Goal: Task Accomplishment & Management: Complete application form

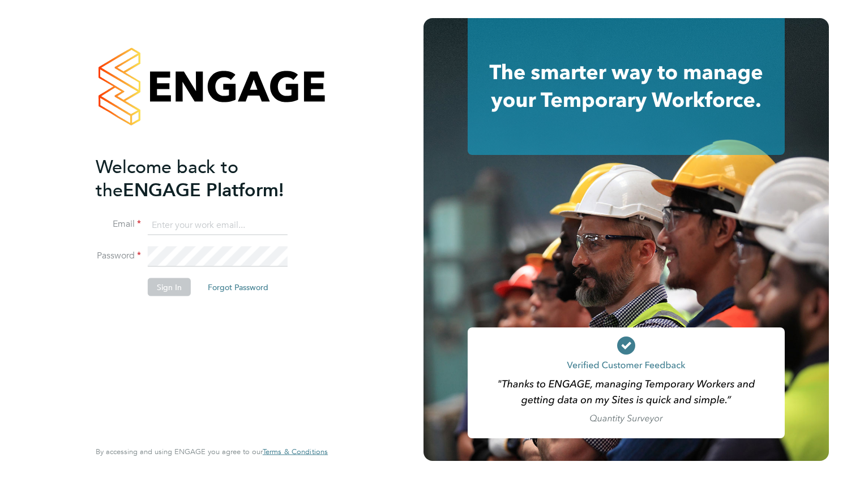
click at [160, 222] on input at bounding box center [218, 225] width 140 height 20
type input "[EMAIL_ADDRESS][DOMAIN_NAME]"
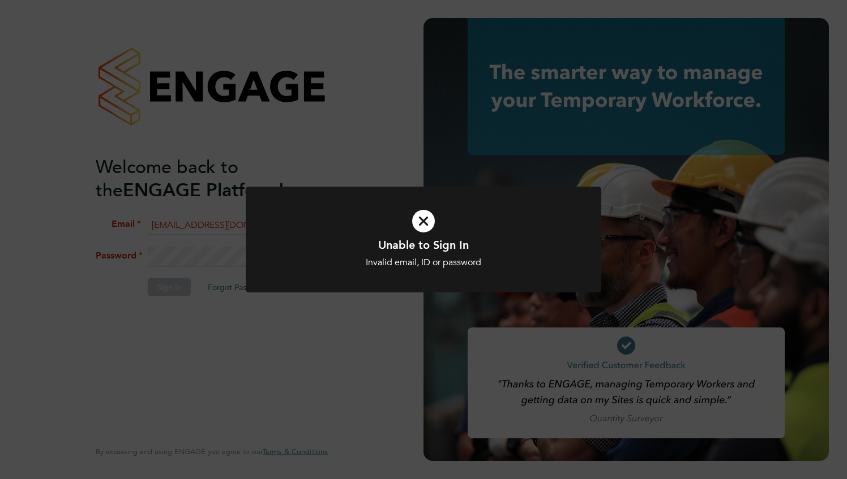
click at [406, 255] on div "Unable to Sign In Invalid email, ID or password Cancel Okay" at bounding box center [423, 253] width 294 height 31
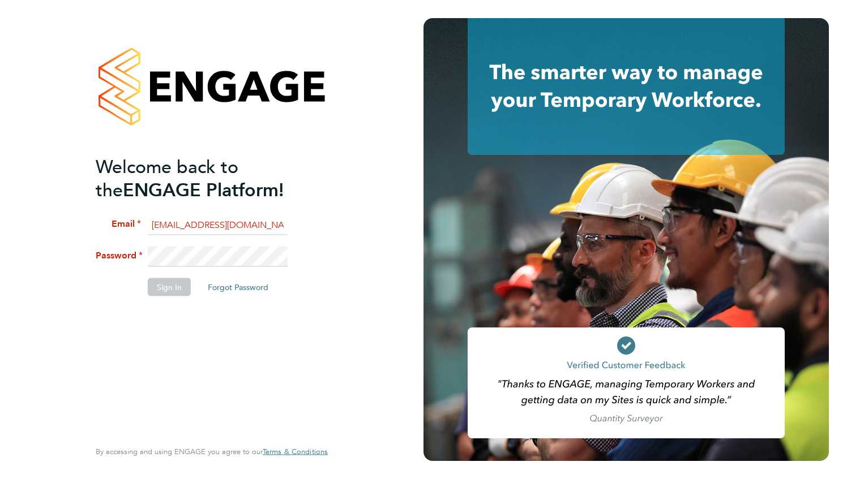
click at [142, 252] on li "Password" at bounding box center [206, 262] width 221 height 31
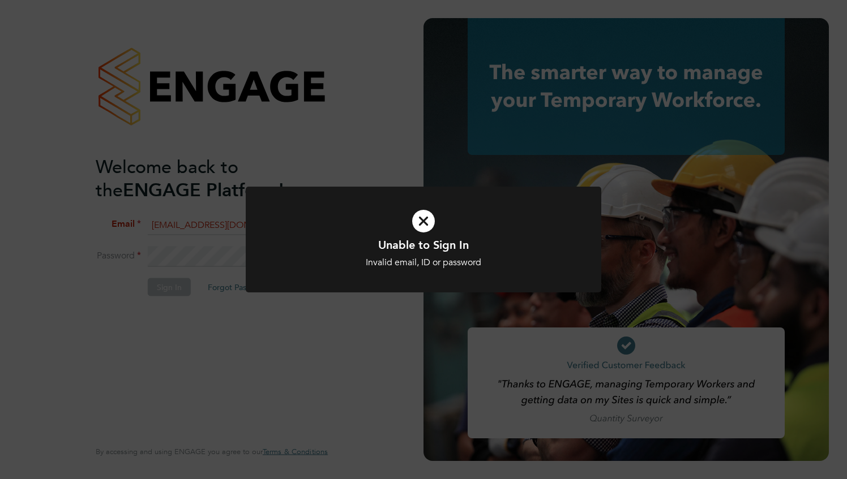
click at [415, 219] on icon at bounding box center [423, 221] width 294 height 44
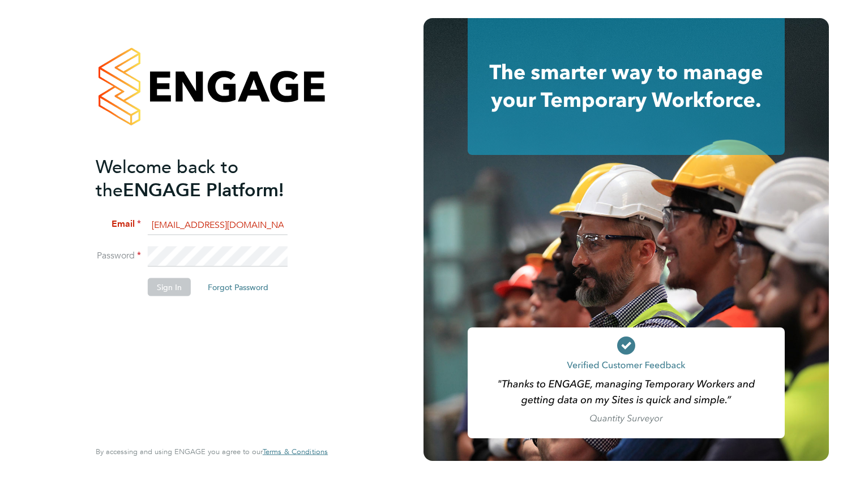
click at [136, 256] on li "Password" at bounding box center [206, 262] width 221 height 31
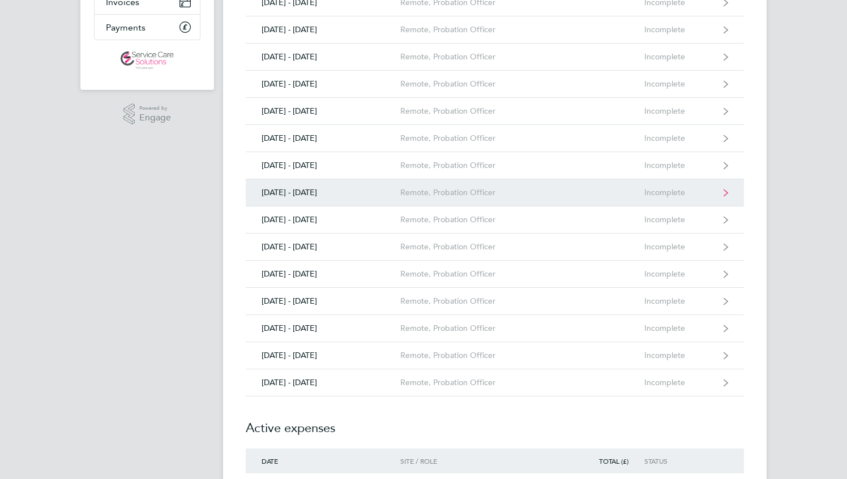
scroll to position [204, 0]
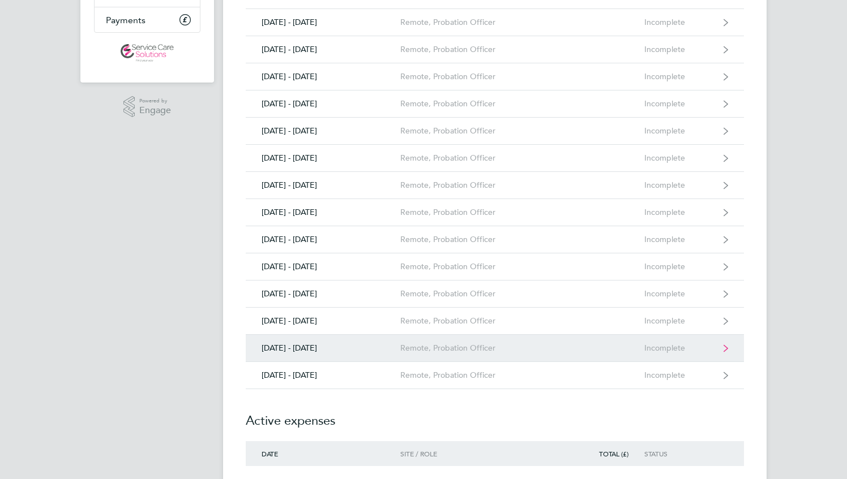
click at [416, 338] on link "25 - 31 Aug 2025 Remote, Probation Officer Incomplete" at bounding box center [495, 348] width 498 height 27
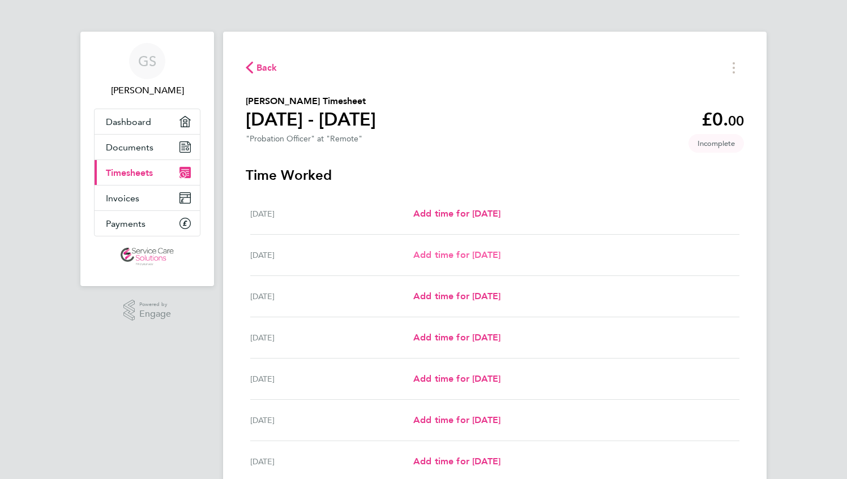
click at [439, 256] on span "Add time for Tue 26 Aug" at bounding box center [456, 255] width 87 height 11
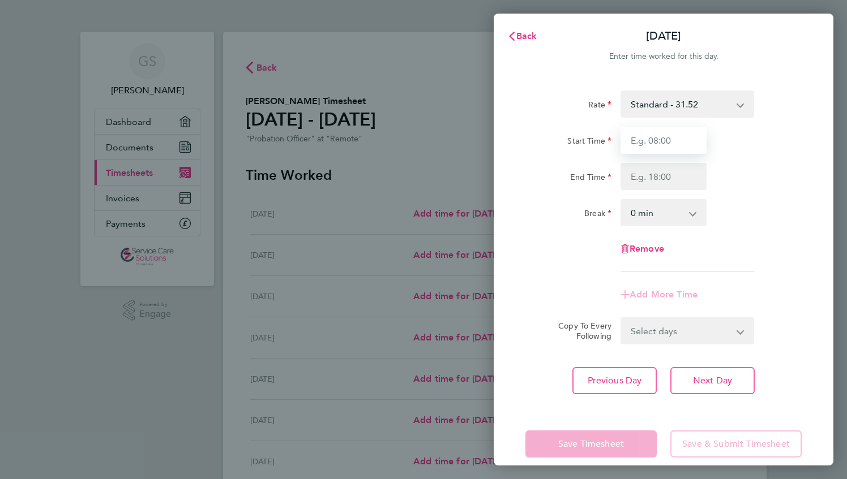
click at [650, 138] on input "Start Time" at bounding box center [663, 140] width 86 height 27
type input "09:00"
click at [648, 170] on input "End Time" at bounding box center [663, 176] width 86 height 27
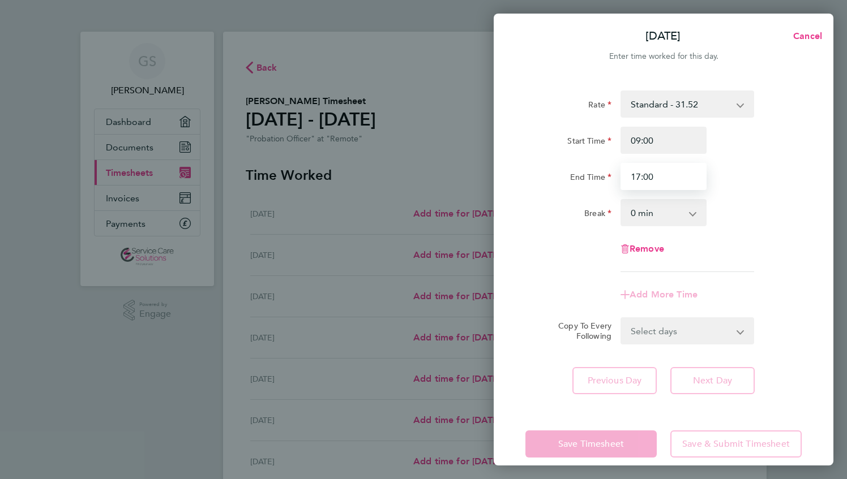
type input "17:00"
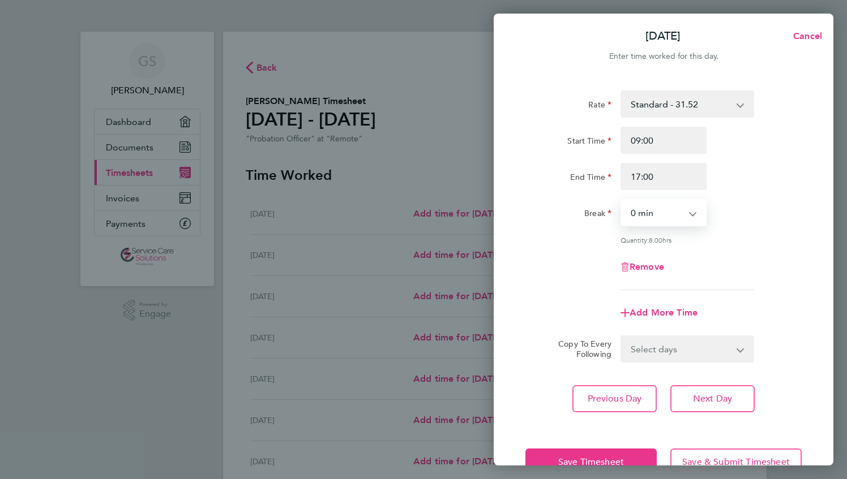
click at [649, 207] on select "0 min 15 min 30 min 45 min 60 min 75 min 90 min" at bounding box center [656, 212] width 70 height 25
select select "30"
click at [621, 200] on select "0 min 15 min 30 min 45 min 60 min 75 min 90 min" at bounding box center [656, 212] width 70 height 25
click at [694, 400] on span "Next Day" at bounding box center [712, 398] width 39 height 11
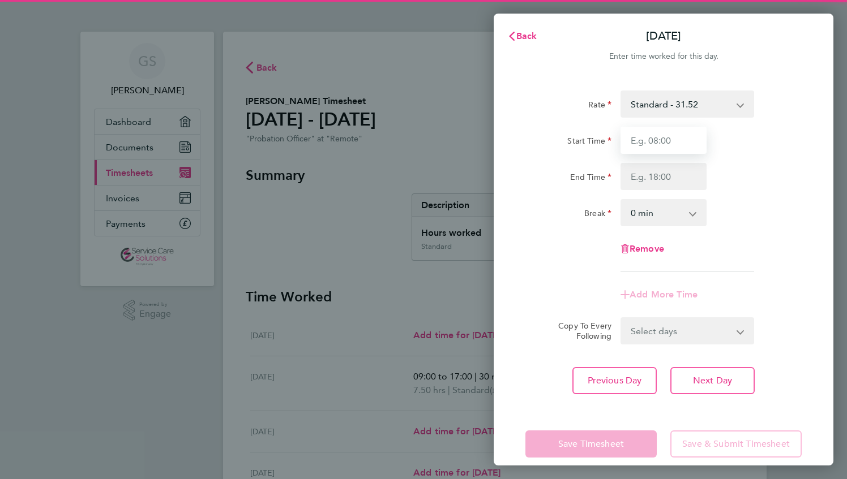
click at [637, 146] on input "Start Time" at bounding box center [663, 140] width 86 height 27
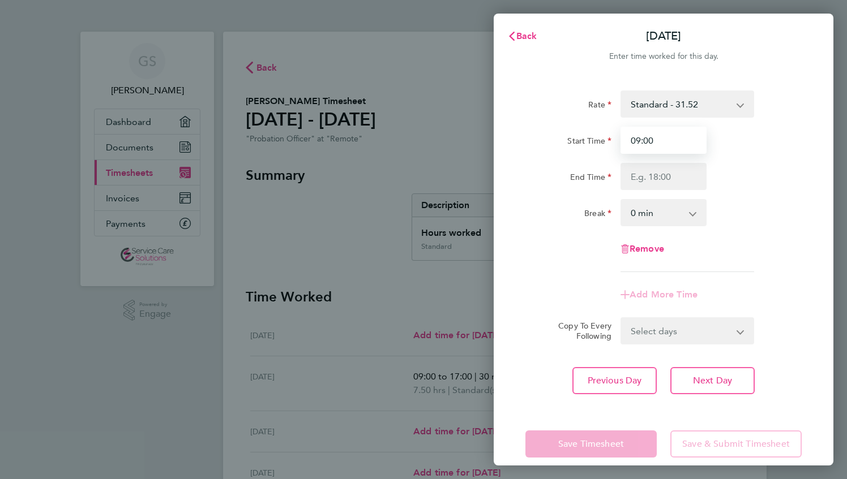
type input "09:00"
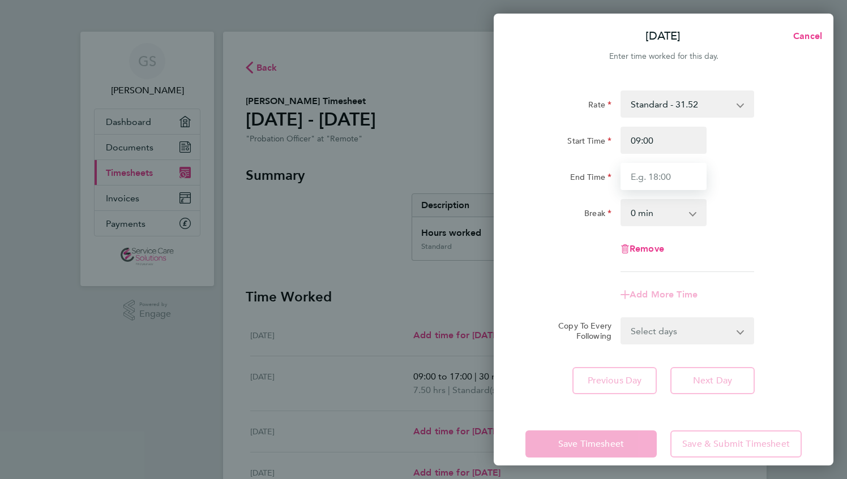
click at [638, 184] on input "End Time" at bounding box center [663, 176] width 86 height 27
type input "17:00"
click at [649, 213] on select "0 min 15 min 30 min 45 min 60 min 75 min 90 min" at bounding box center [656, 212] width 70 height 25
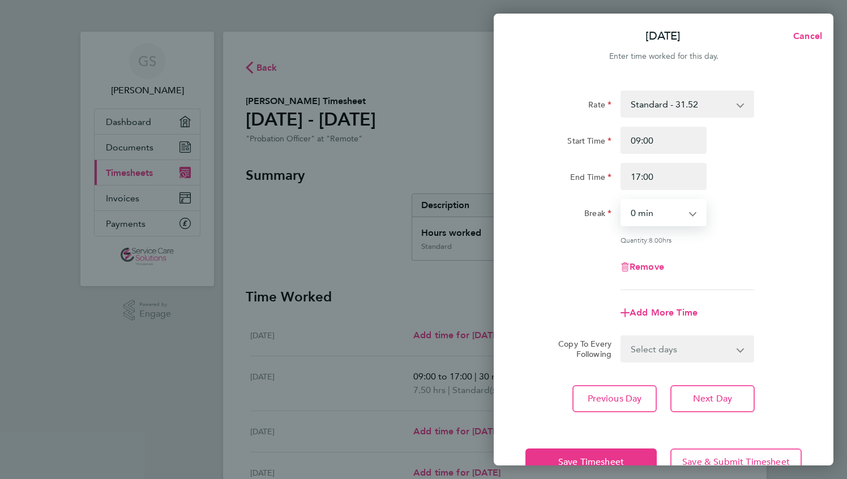
select select "30"
click at [621, 200] on select "0 min 15 min 30 min 45 min 60 min 75 min 90 min" at bounding box center [656, 212] width 70 height 25
click at [706, 398] on span "Next Day" at bounding box center [712, 398] width 39 height 11
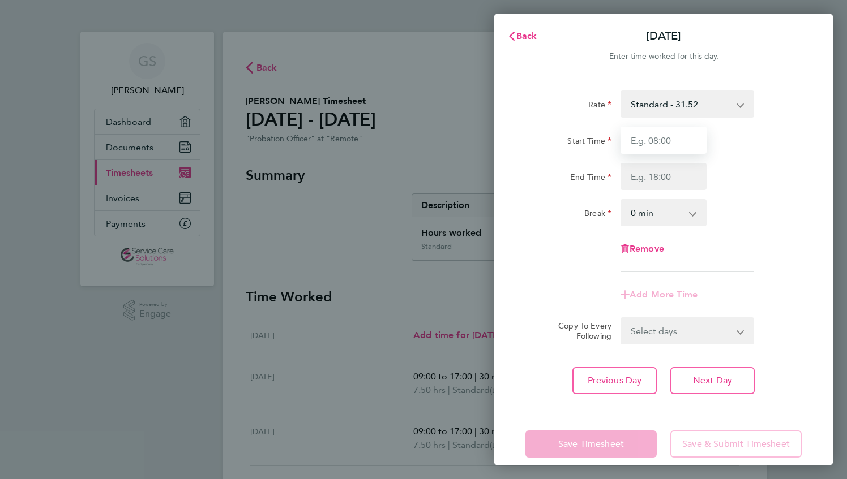
click at [630, 142] on input "Start Time" at bounding box center [663, 140] width 86 height 27
type input "09:00"
click at [639, 168] on input "End Time" at bounding box center [663, 176] width 86 height 27
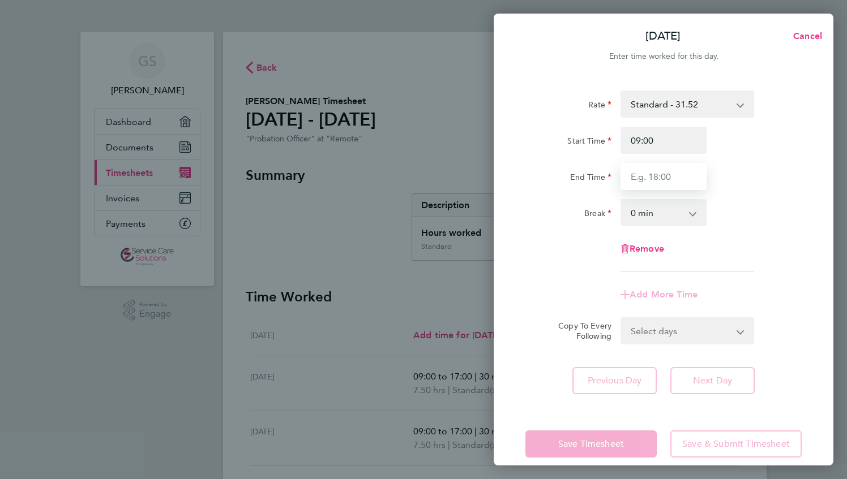
type input "q"
type input "16:00"
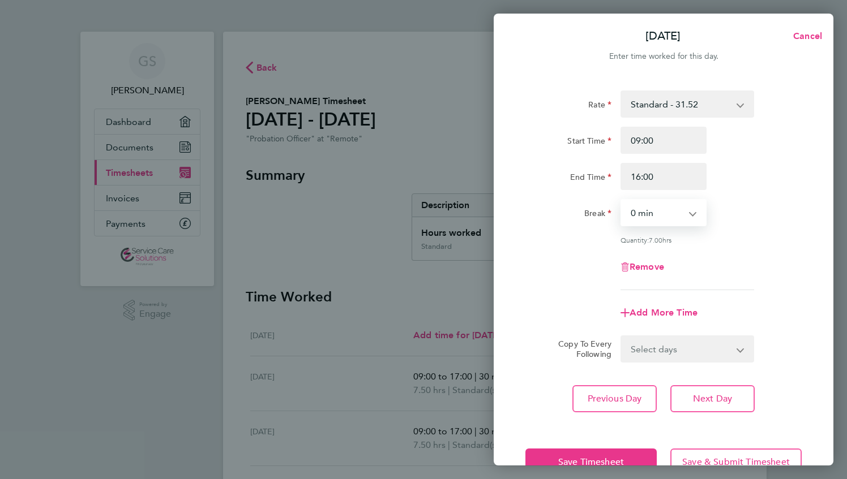
click at [630, 218] on select "0 min 15 min 30 min 45 min 60 min 75 min 90 min" at bounding box center [656, 212] width 70 height 25
select select "30"
click at [621, 200] on select "0 min 15 min 30 min 45 min 60 min 75 min 90 min" at bounding box center [656, 212] width 70 height 25
click at [707, 404] on button "Next Day" at bounding box center [712, 398] width 84 height 27
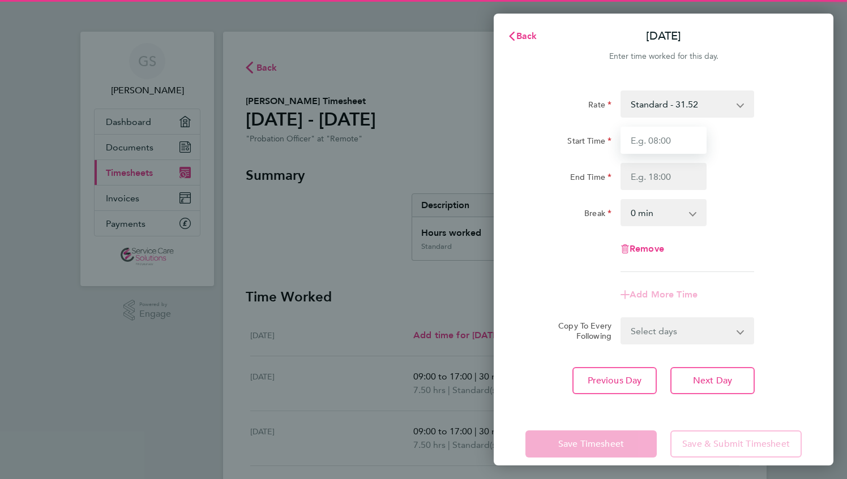
click at [647, 144] on input "Start Time" at bounding box center [663, 140] width 86 height 27
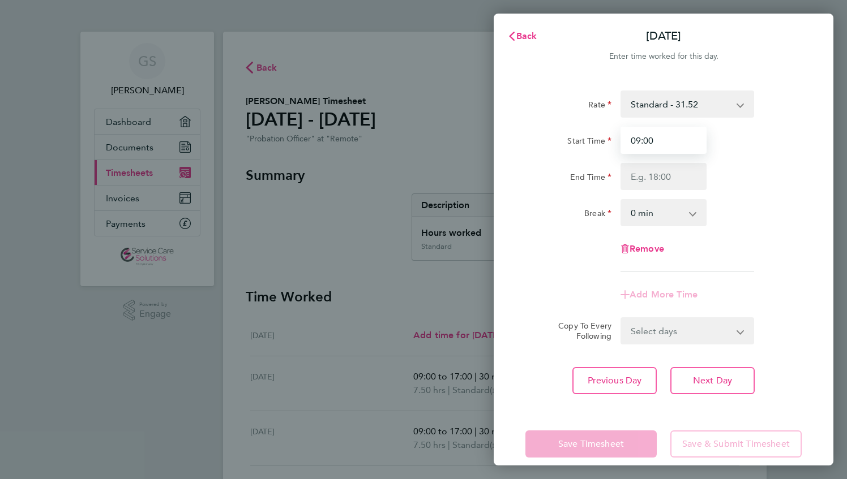
type input "09:00"
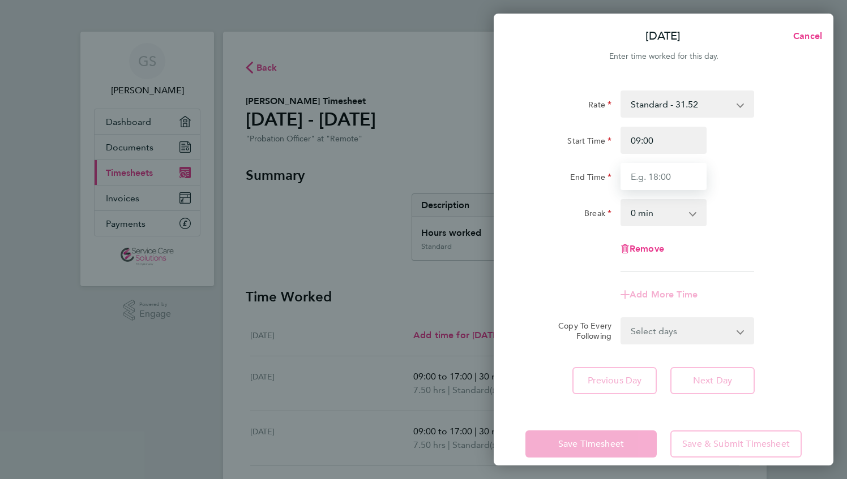
click at [639, 177] on input "End Time" at bounding box center [663, 176] width 86 height 27
type input "15:00"
click at [639, 217] on select "0 min 15 min 30 min 45 min 60 min 75 min 90 min" at bounding box center [656, 212] width 70 height 25
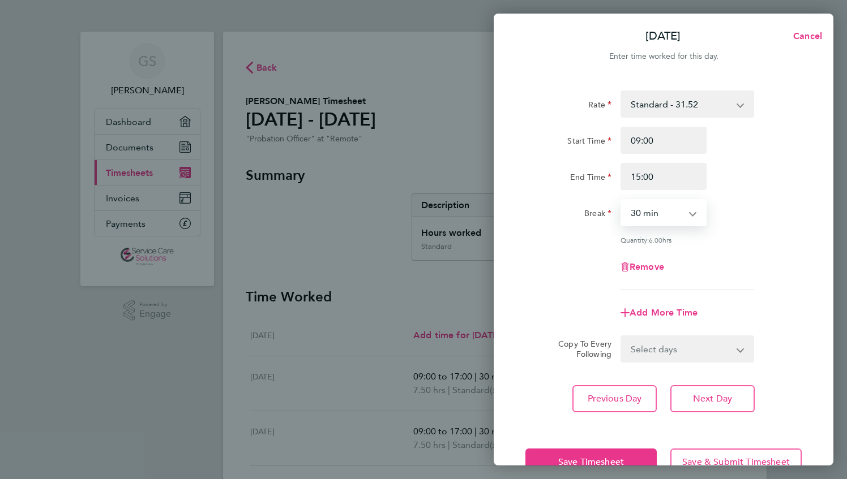
click at [621, 200] on select "0 min 15 min 30 min 45 min 60 min 75 min 90 min" at bounding box center [656, 212] width 70 height 25
click at [689, 217] on select "0 min 15 min 30 min 45 min 60 min 75 min 90 min" at bounding box center [656, 212] width 70 height 25
select select "0"
click at [621, 200] on select "0 min 15 min 30 min 45 min 60 min 75 min 90 min" at bounding box center [656, 212] width 70 height 25
click at [585, 454] on button "Save Timesheet" at bounding box center [590, 462] width 131 height 27
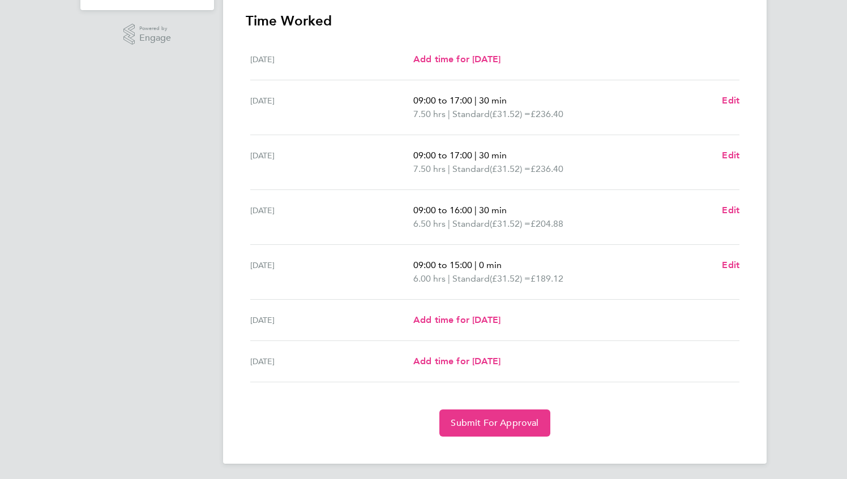
scroll to position [277, 0]
click at [486, 424] on span "Submit For Approval" at bounding box center [494, 421] width 88 height 11
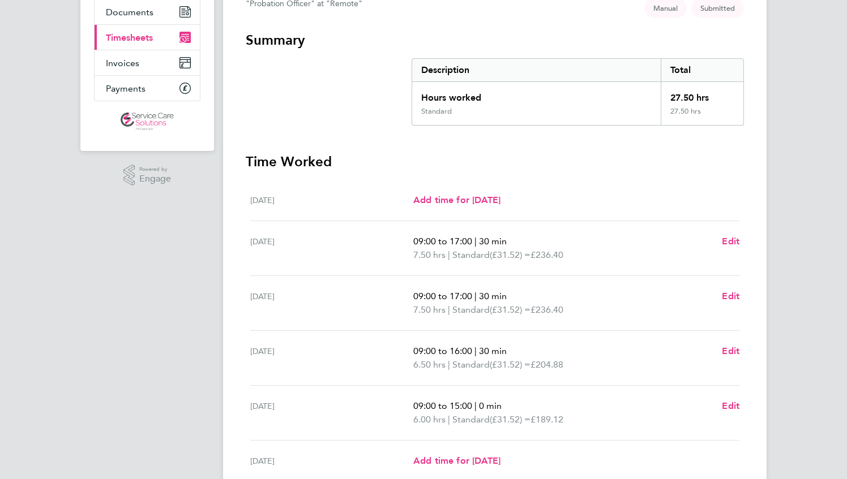
scroll to position [108, 0]
